Goal: Information Seeking & Learning: Learn about a topic

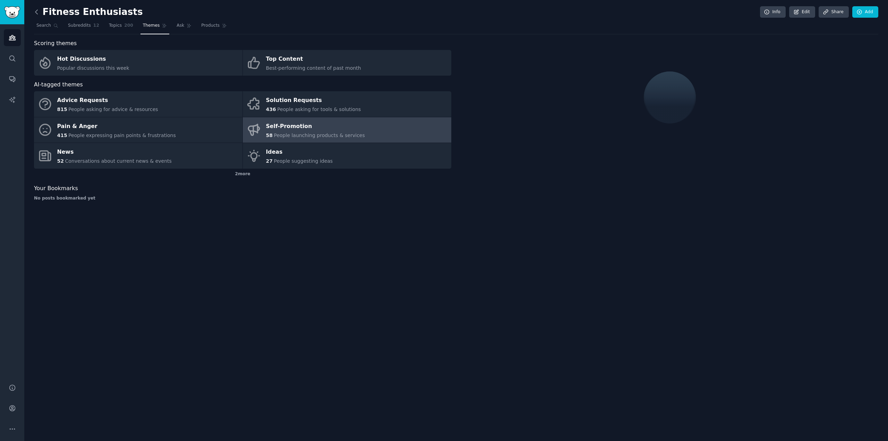
click at [35, 12] on icon at bounding box center [36, 11] width 7 height 7
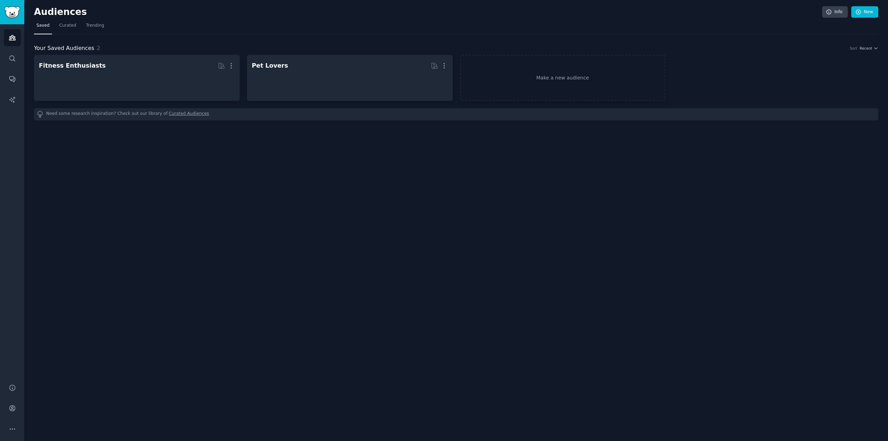
click at [35, 12] on h2 "Audiences" at bounding box center [428, 12] width 788 height 11
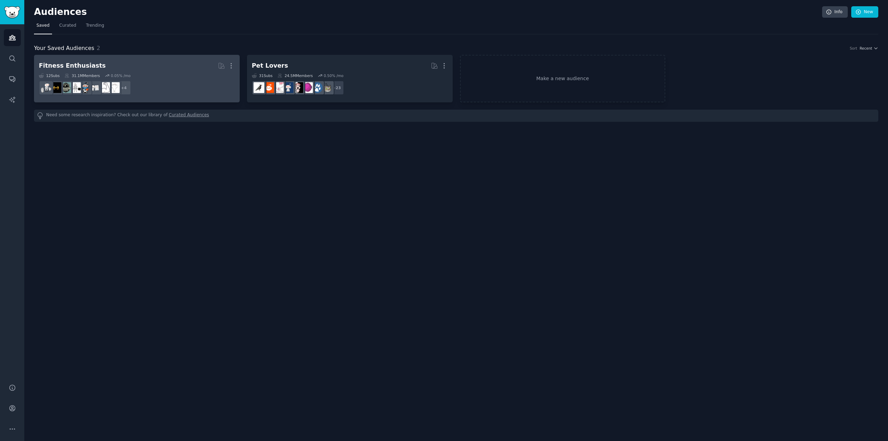
click at [169, 72] on div "Fitness Enthusiasts More 12 Sub s 31.1M Members 0.05 % /mo + 4" at bounding box center [137, 79] width 196 height 38
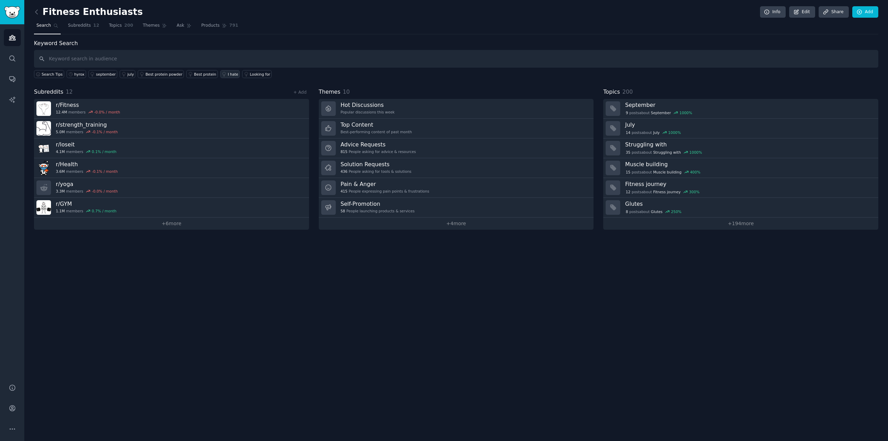
click at [222, 74] on icon at bounding box center [224, 74] width 5 height 5
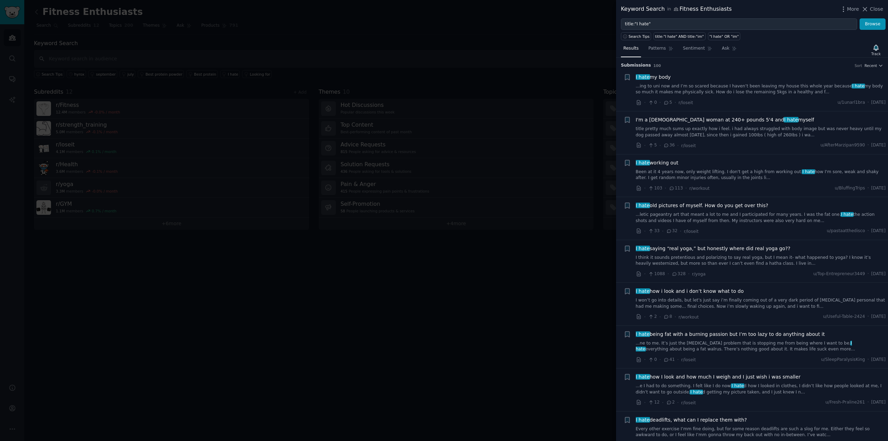
click at [565, 66] on div at bounding box center [444, 220] width 888 height 441
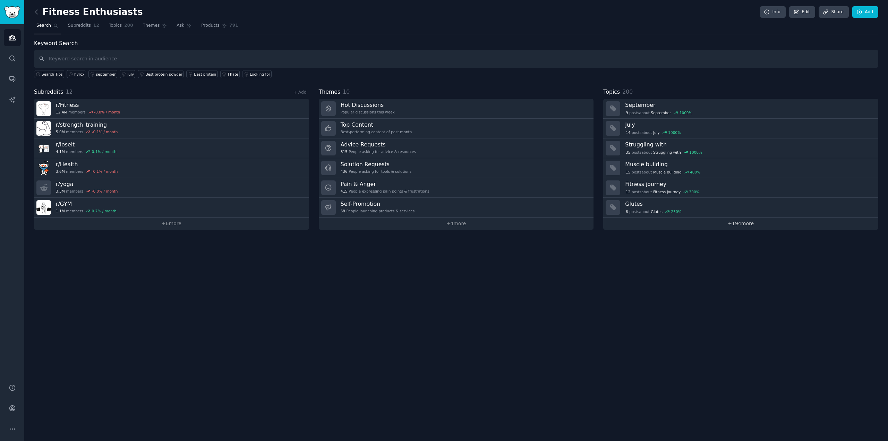
click at [735, 224] on link "+ 194 more" at bounding box center [740, 223] width 275 height 12
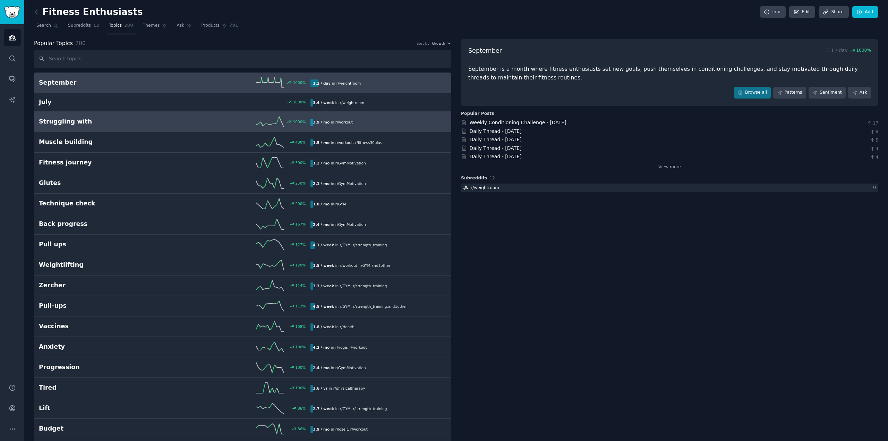
click at [256, 128] on link "Struggling with 1000 % 3.9 / mo in r/ workout" at bounding box center [242, 122] width 417 height 20
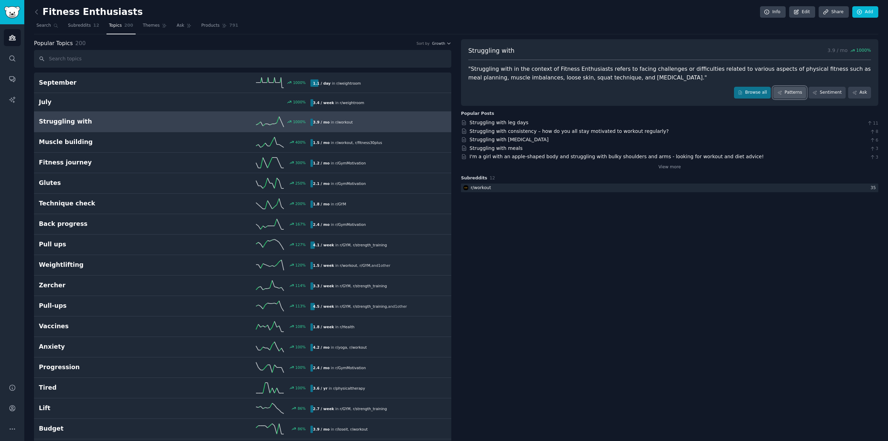
click at [791, 92] on link "Patterns" at bounding box center [789, 93] width 33 height 12
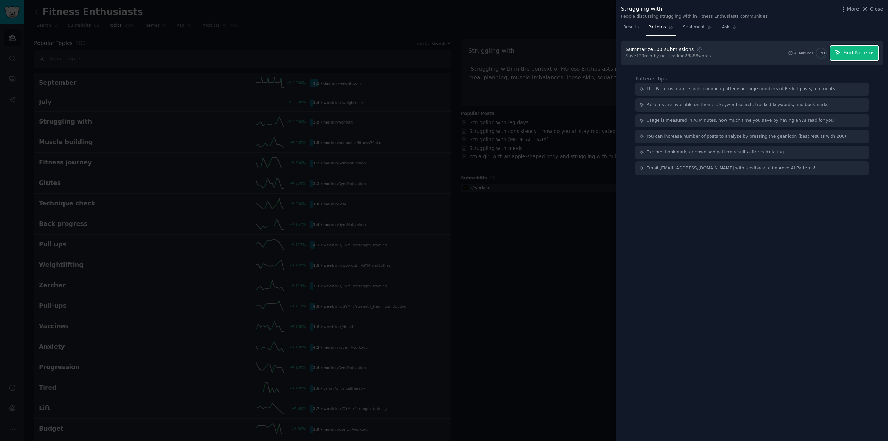
click at [839, 54] on icon "button" at bounding box center [837, 52] width 6 height 6
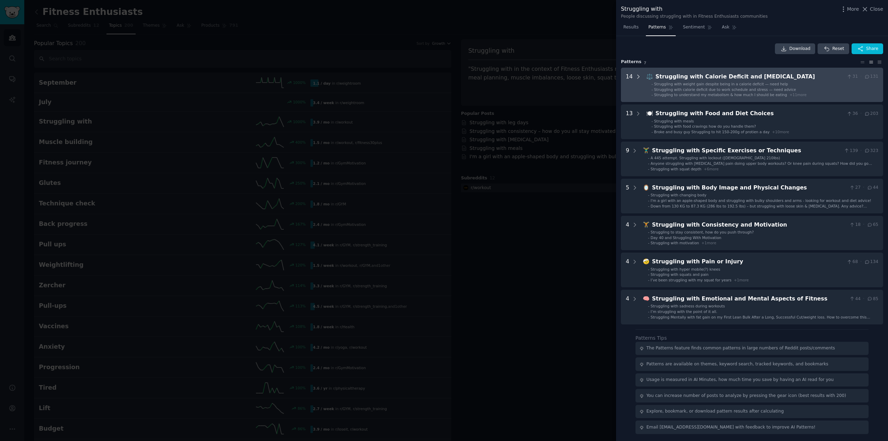
click at [639, 78] on icon at bounding box center [638, 77] width 6 height 6
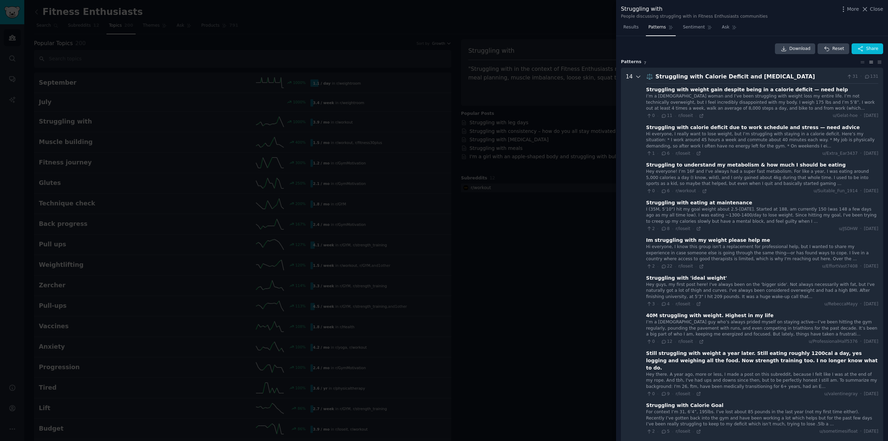
click at [635, 75] on div "14" at bounding box center [634, 355] width 16 height 567
click at [638, 77] on icon at bounding box center [638, 77] width 6 height 6
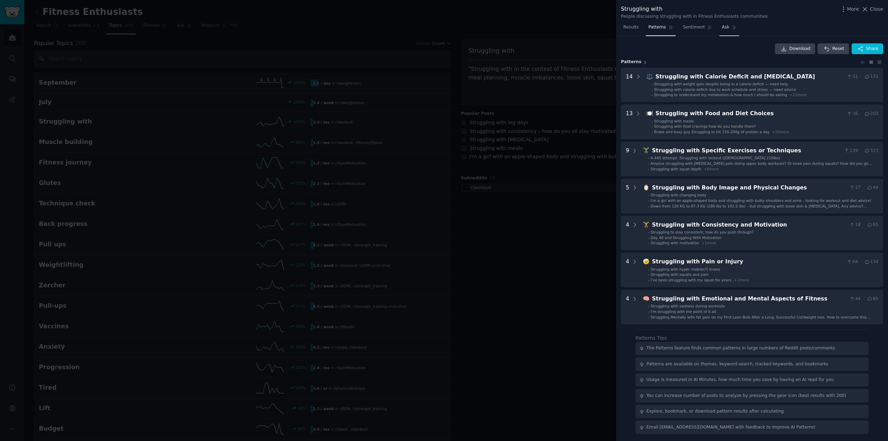
click at [722, 27] on span "Ask" at bounding box center [726, 27] width 8 height 6
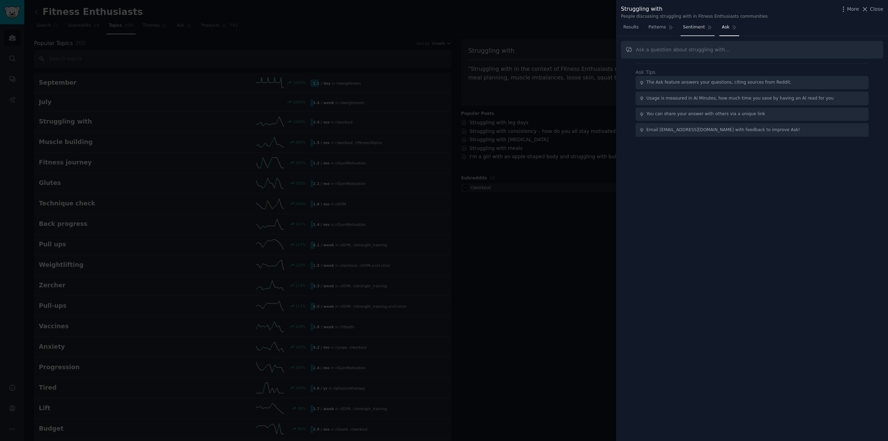
click at [688, 29] on span "Sentiment" at bounding box center [694, 27] width 22 height 6
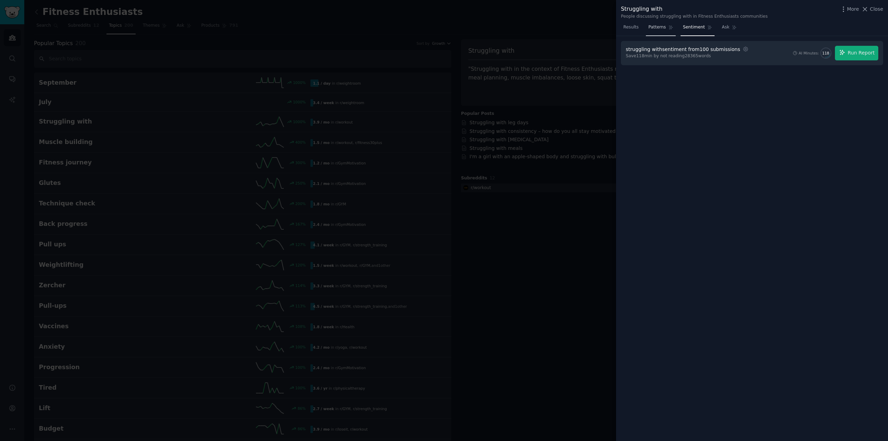
click at [651, 27] on span "Patterns" at bounding box center [656, 27] width 17 height 6
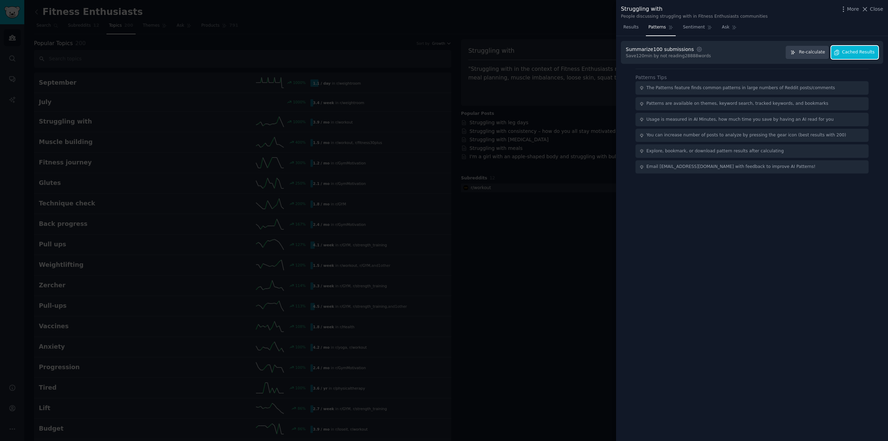
click at [863, 50] on span "Cached Results" at bounding box center [858, 52] width 33 height 6
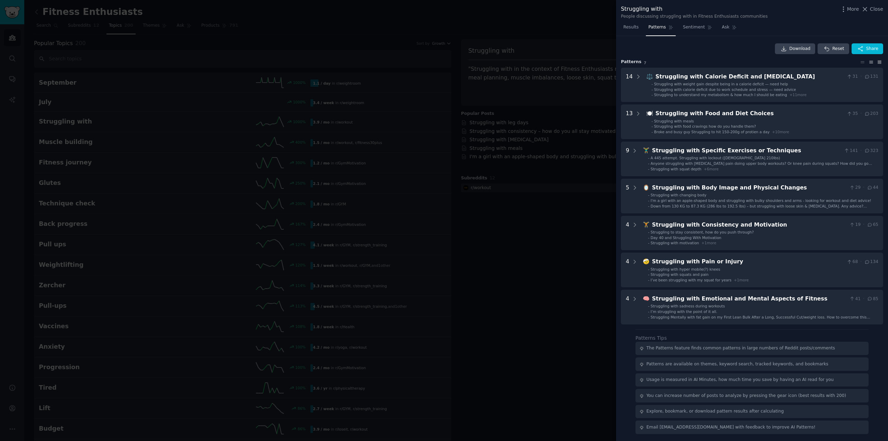
click at [878, 61] on icon at bounding box center [879, 62] width 7 height 5
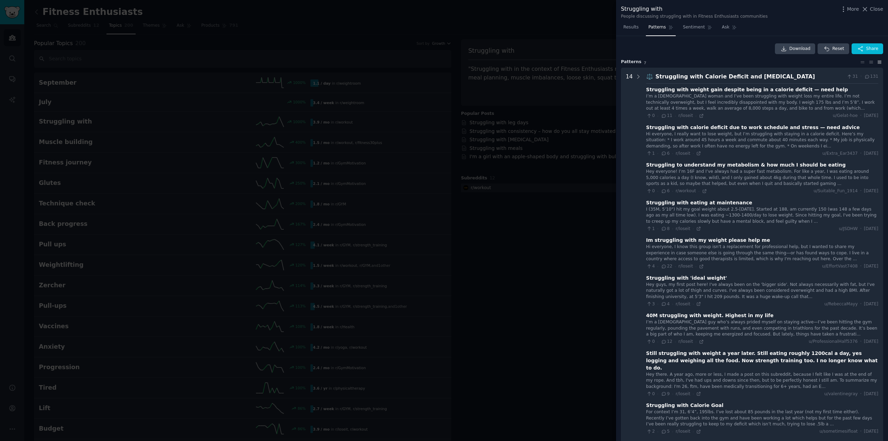
click at [878, 61] on icon at bounding box center [879, 62] width 7 height 5
click at [871, 62] on icon at bounding box center [870, 62] width 7 height 5
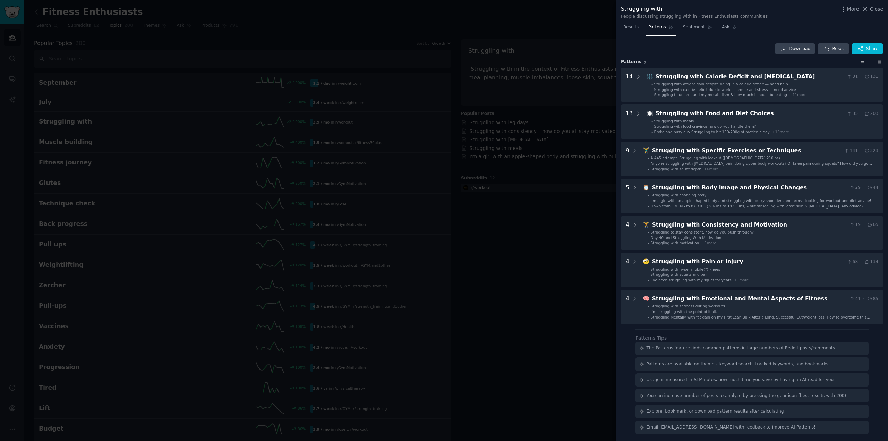
click at [863, 63] on icon at bounding box center [862, 62] width 7 height 5
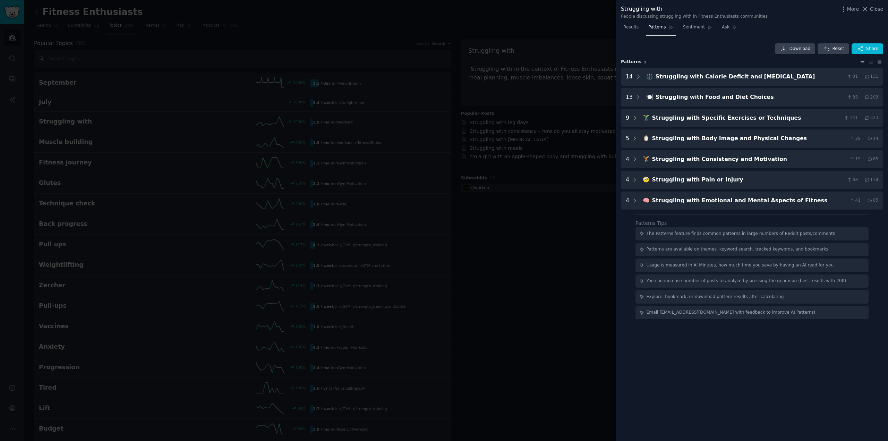
click at [577, 117] on div at bounding box center [444, 220] width 888 height 441
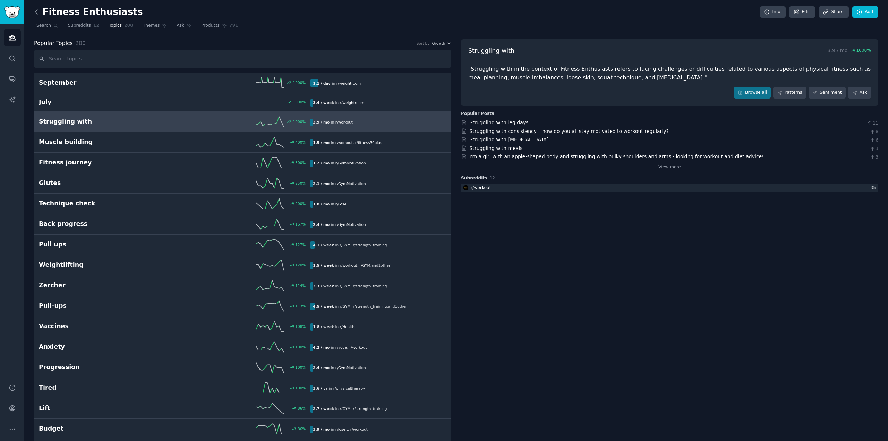
click at [39, 12] on icon at bounding box center [36, 11] width 7 height 7
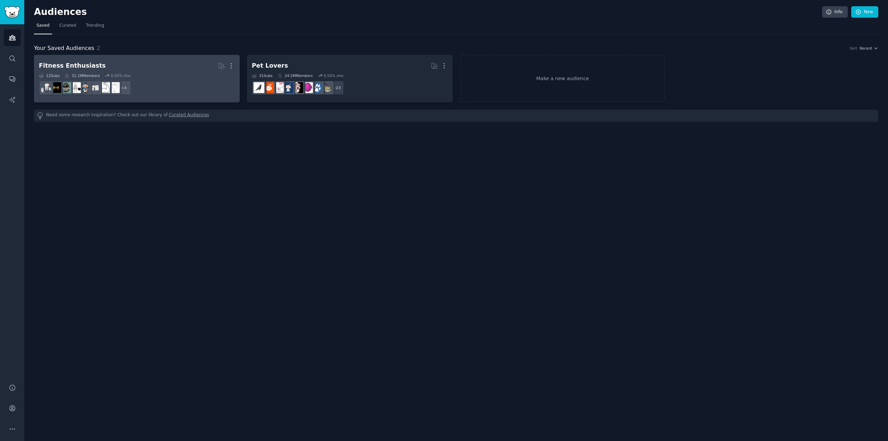
click at [95, 70] on h2 "Fitness Enthusiasts More" at bounding box center [137, 66] width 196 height 12
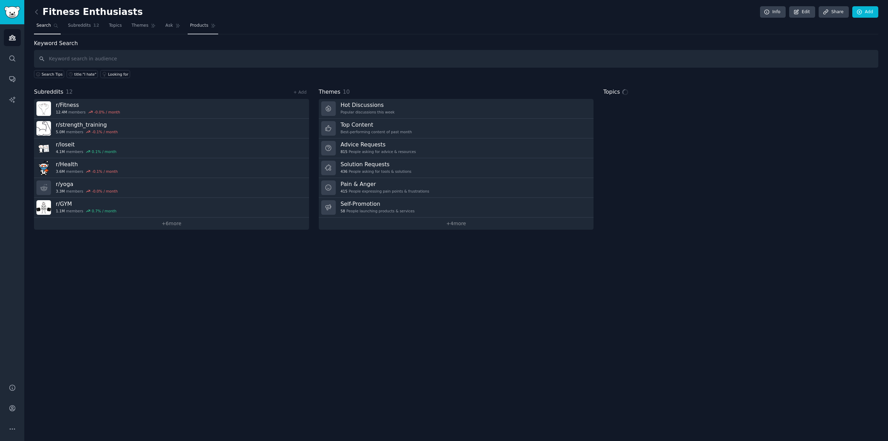
click at [190, 28] on span "Products" at bounding box center [199, 26] width 18 height 6
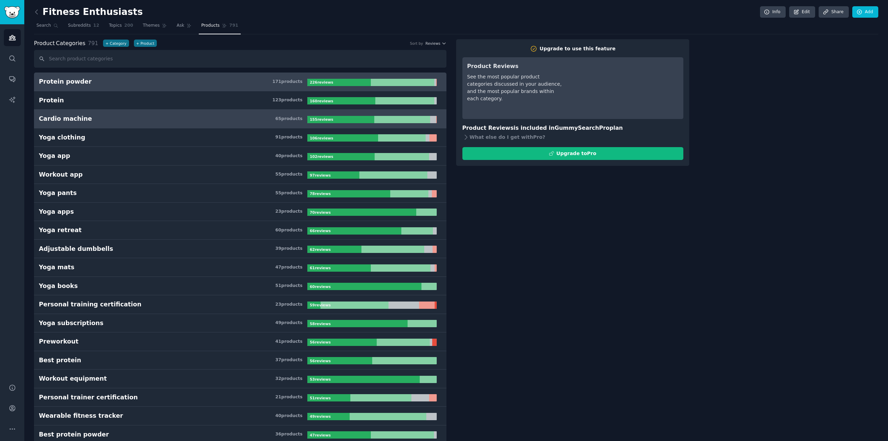
click at [78, 120] on div "Cardio machine" at bounding box center [65, 118] width 53 height 9
